Goal: Transaction & Acquisition: Purchase product/service

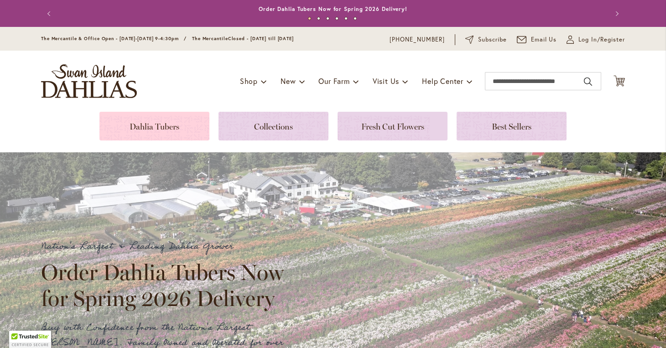
click at [172, 121] on link at bounding box center [154, 126] width 110 height 29
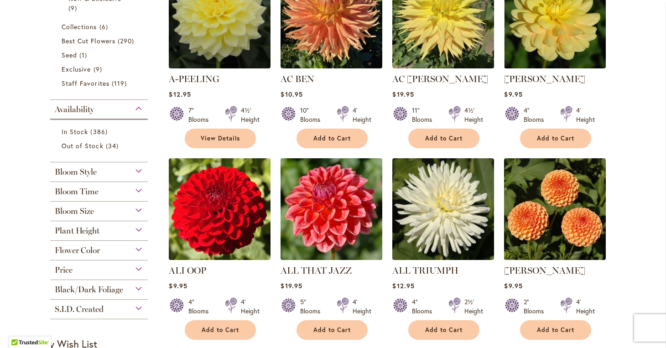
scroll to position [262, 0]
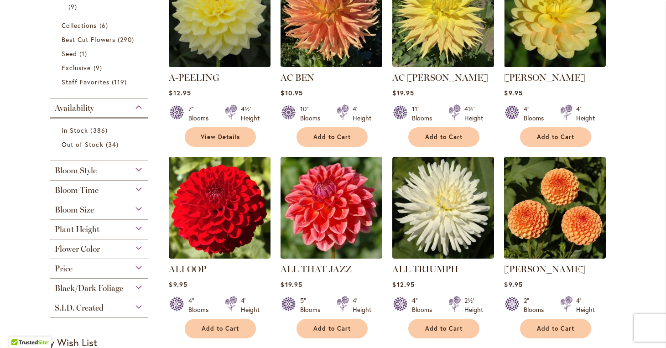
click at [72, 250] on span "Flower Color" at bounding box center [77, 249] width 45 height 10
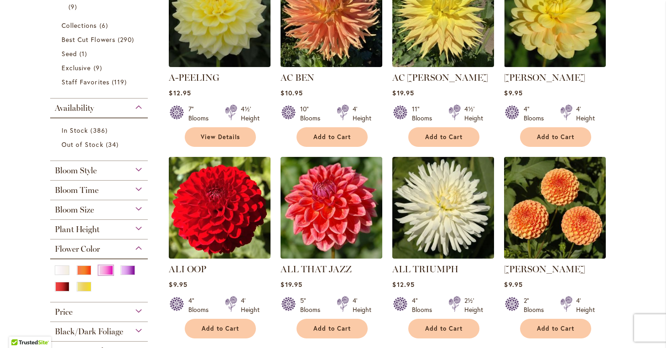
click at [109, 268] on div "Pink" at bounding box center [106, 271] width 15 height 10
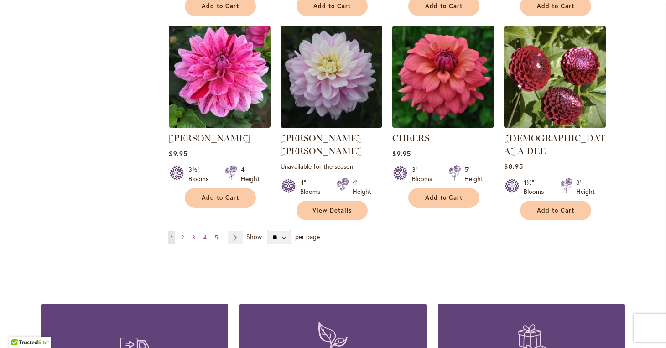
scroll to position [821, 0]
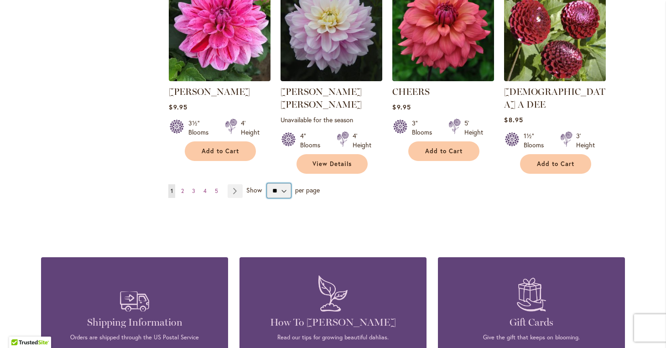
select select "**"
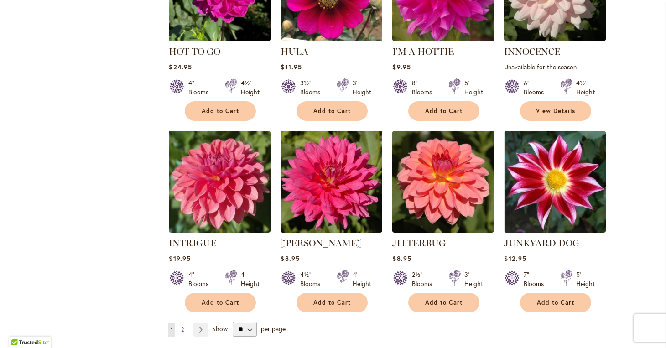
scroll to position [3035, 0]
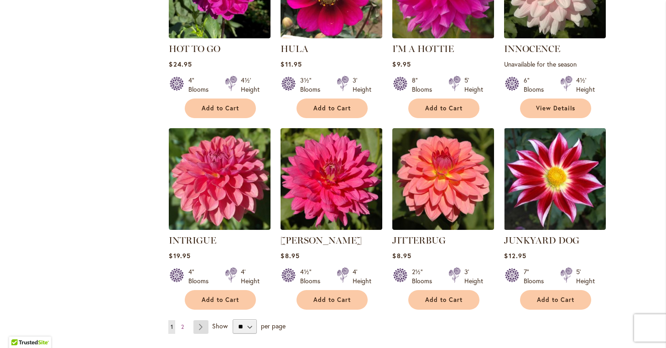
click at [203, 320] on link "Page Next" at bounding box center [200, 327] width 15 height 14
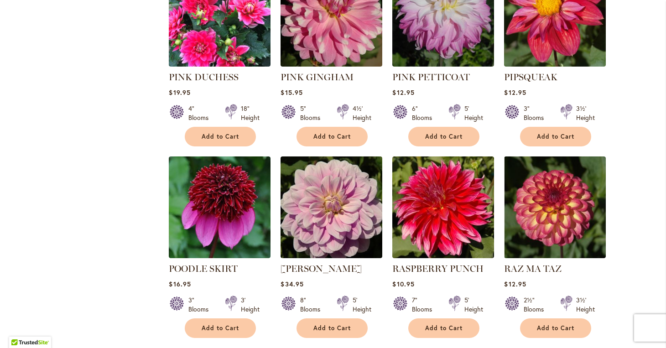
scroll to position [1613, 0]
